Goal: Task Accomplishment & Management: Manage account settings

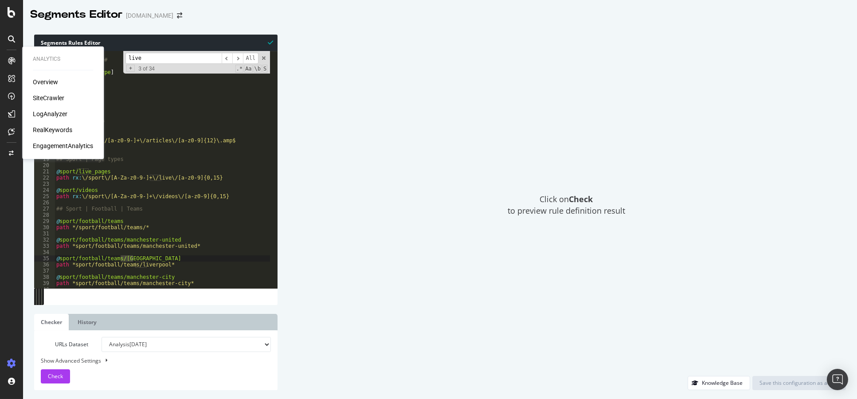
scroll to position [6, 0]
click at [48, 115] on div "LogAnalyzer" at bounding box center [50, 114] width 35 height 9
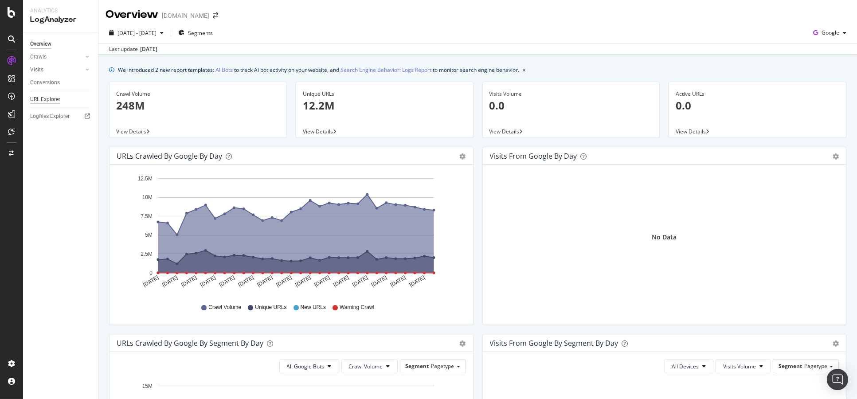
click at [42, 97] on div "URL Explorer" at bounding box center [45, 99] width 30 height 9
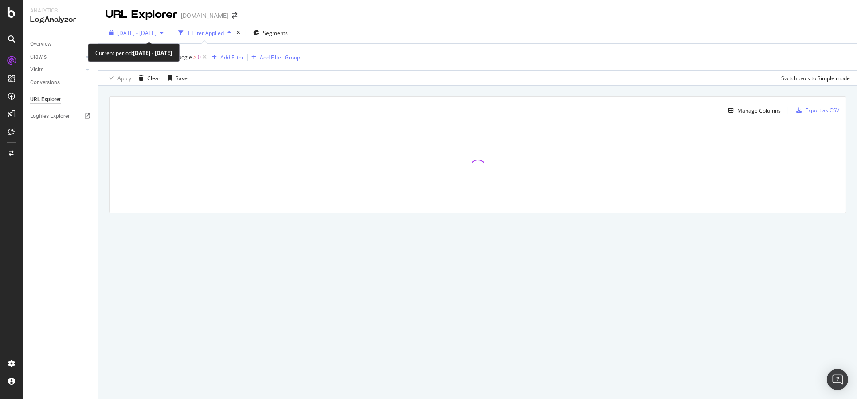
click at [157, 36] on div "2025 Aug. 30th - Sep. 28th" at bounding box center [137, 33] width 39 height 8
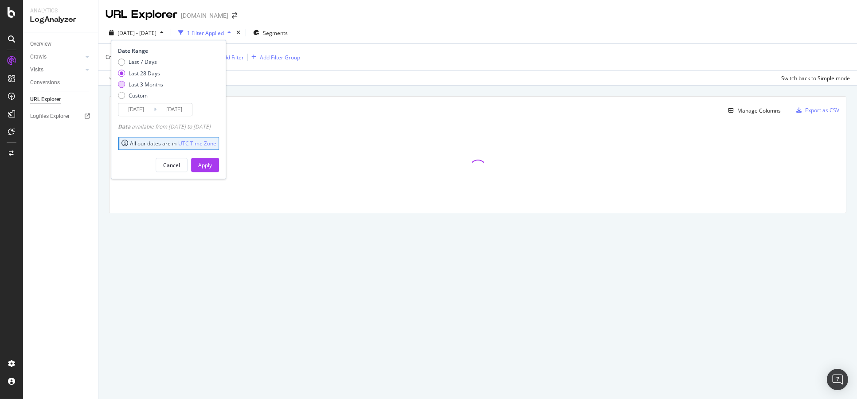
click at [142, 84] on div "Last 3 Months" at bounding box center [146, 85] width 35 height 8
type input "2025/06/29"
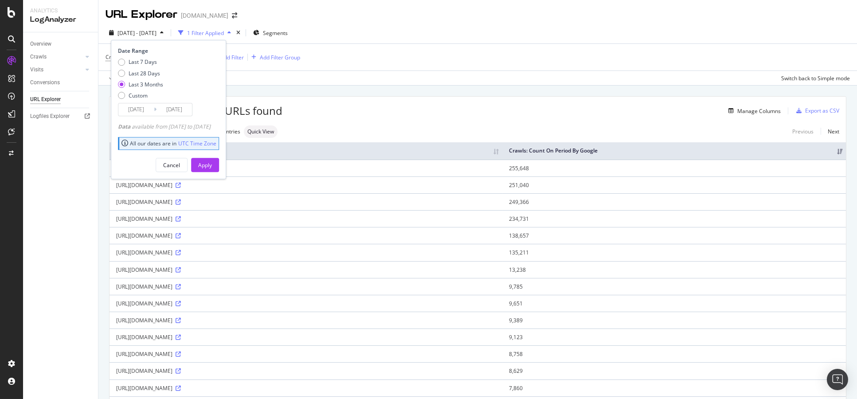
click at [387, 102] on div "Approximately 13.0M URLs found Manage Columns Export as CSV" at bounding box center [478, 108] width 737 height 22
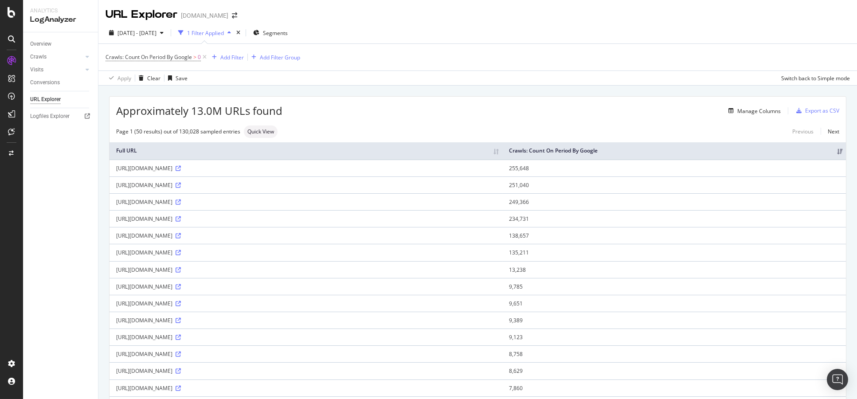
click at [728, 113] on div "button" at bounding box center [731, 110] width 12 height 5
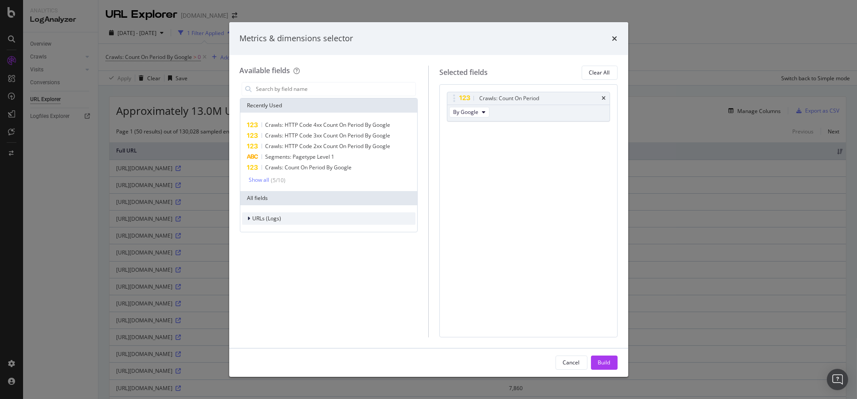
click at [251, 219] on div "modal" at bounding box center [249, 218] width 5 height 9
click at [258, 263] on div "Crawls" at bounding box center [266, 259] width 17 height 8
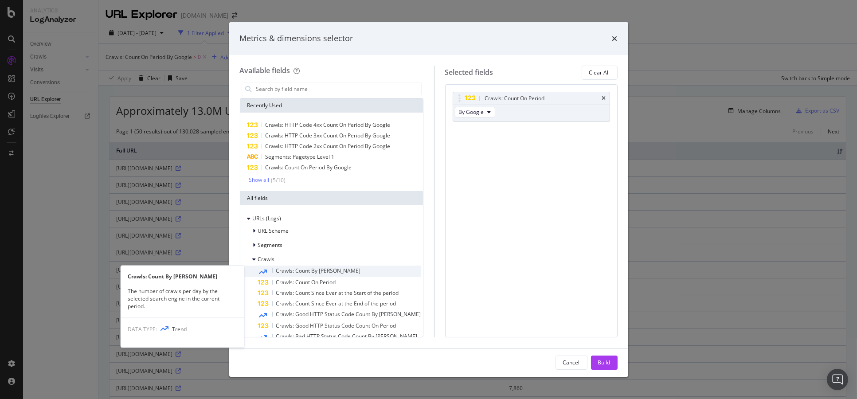
scroll to position [116, 0]
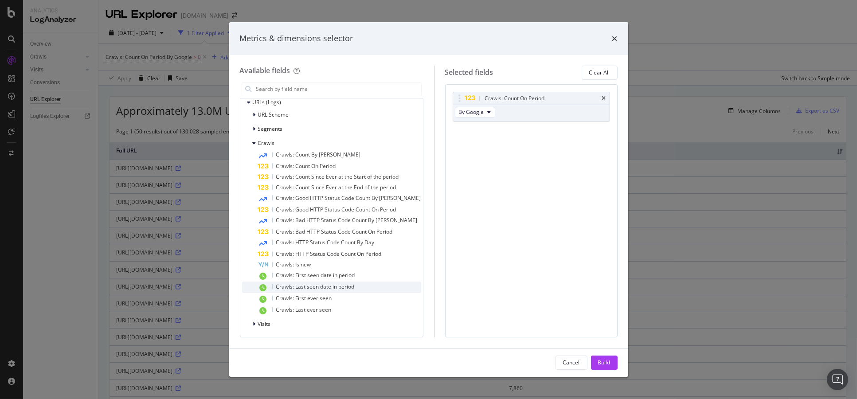
click at [345, 288] on span "Crawls: Last seen date in period" at bounding box center [315, 287] width 78 height 8
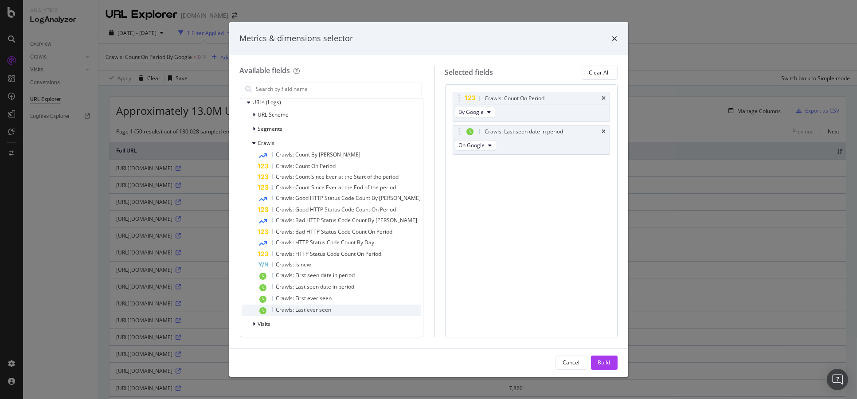
click at [341, 307] on div "Crawls: Last ever seen" at bounding box center [339, 311] width 163 height 12
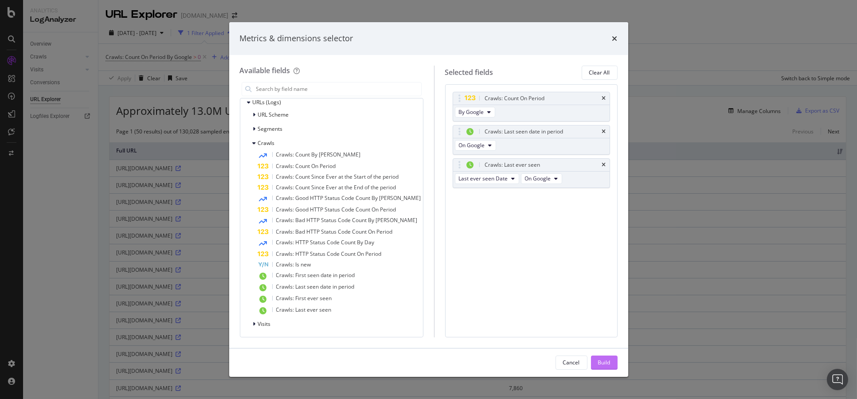
click at [611, 364] on button "Build" at bounding box center [604, 363] width 27 height 14
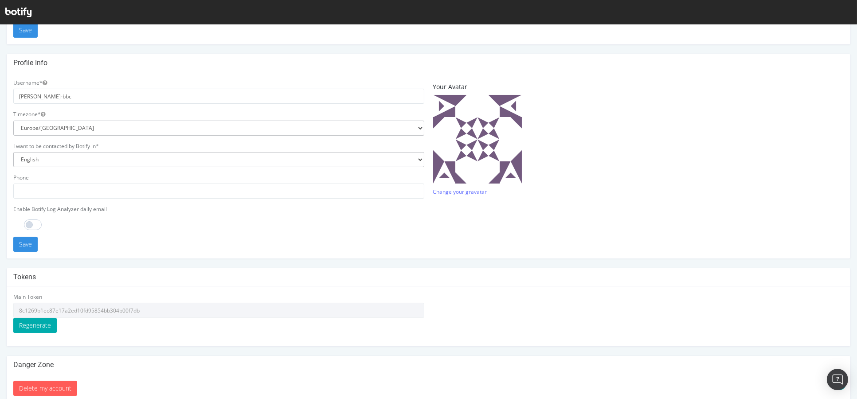
scroll to position [183, 0]
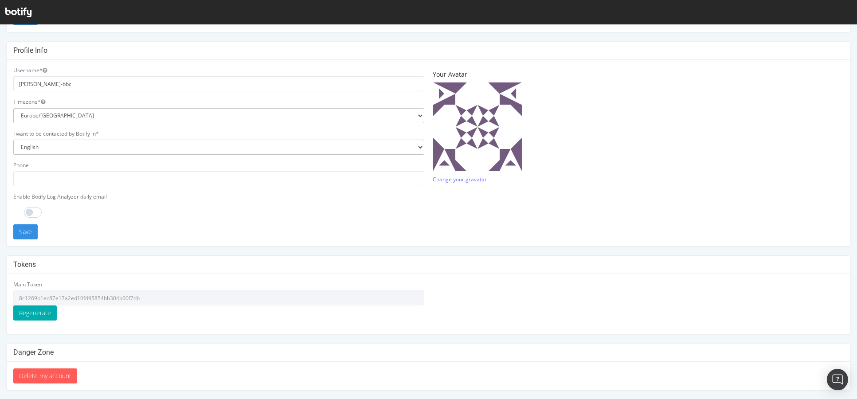
click at [266, 317] on div "Main Token 8c1269b1ec87e17a2ed10fd95854bb304b00f7db Regenerate" at bounding box center [218, 301] width 411 height 40
click at [506, 244] on div "Username* [PERSON_NAME]-bbc Timezone* [GEOGRAPHIC_DATA]/[GEOGRAPHIC_DATA] [GEOG…" at bounding box center [429, 153] width 844 height 186
click at [476, 282] on div "Main Token 8c1269b1ec87e17a2ed10fd95854bb304b00f7db Regenerate" at bounding box center [428, 304] width 839 height 47
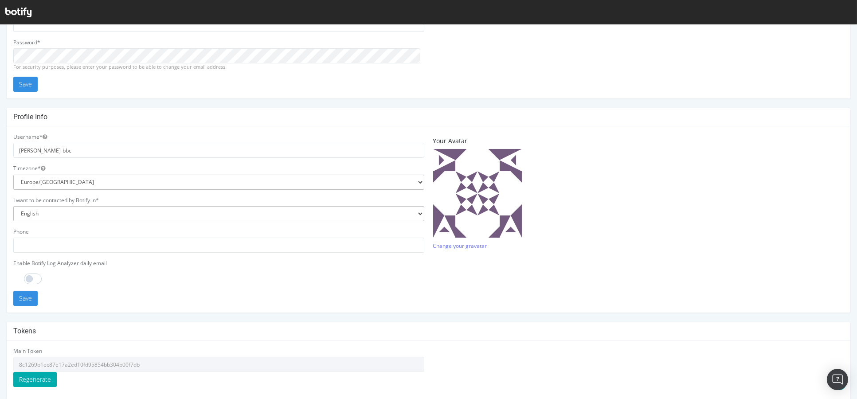
scroll to position [183, 0]
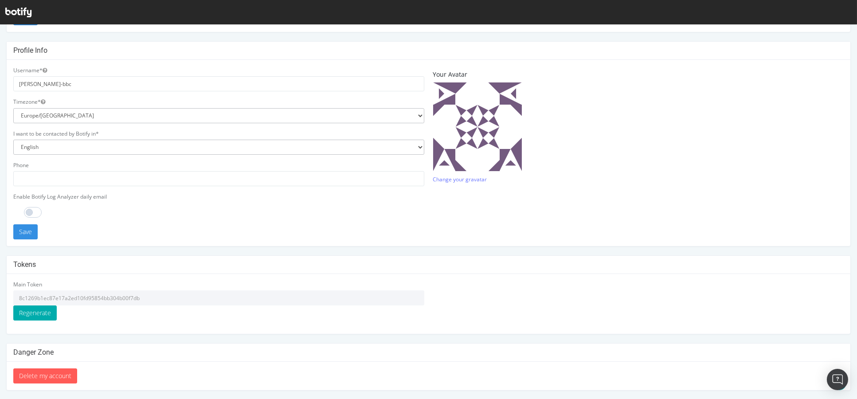
drag, startPoint x: 175, startPoint y: 298, endPoint x: 20, endPoint y: 301, distance: 155.7
click at [20, 301] on input "8c1269b1ec87e17a2ed10fd95854bb304b00f7db" at bounding box center [218, 297] width 411 height 15
